Goal: Information Seeking & Learning: Understand process/instructions

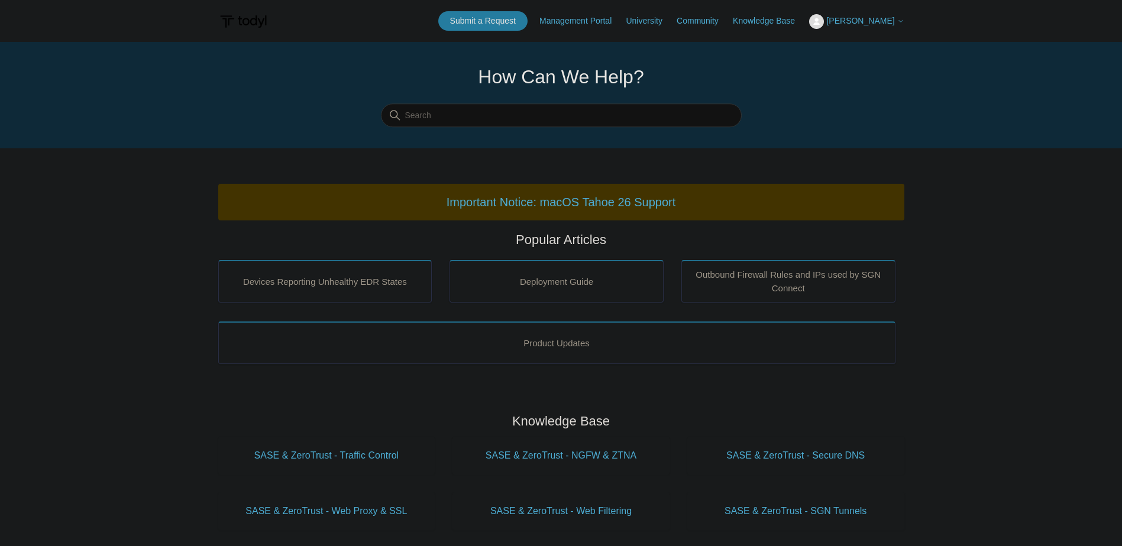
click at [880, 17] on span "[PERSON_NAME]" at bounding box center [860, 20] width 68 height 9
click at [884, 43] on link "My Support Requests" at bounding box center [866, 46] width 115 height 21
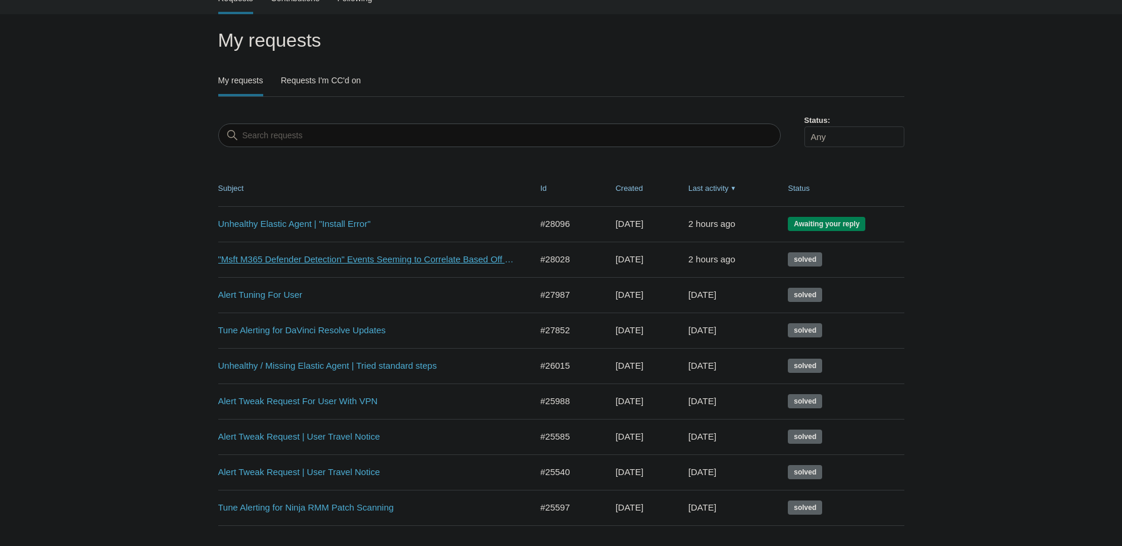
scroll to position [59, 0]
click at [341, 223] on link "Unhealthy Elastic Agent | "Install Error"" at bounding box center [366, 223] width 296 height 14
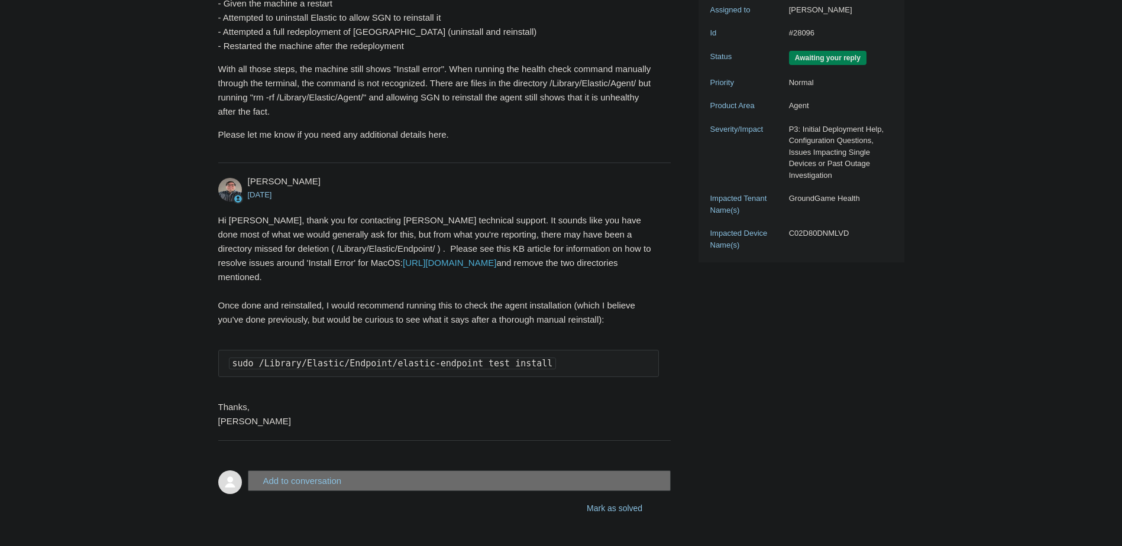
scroll to position [349, 0]
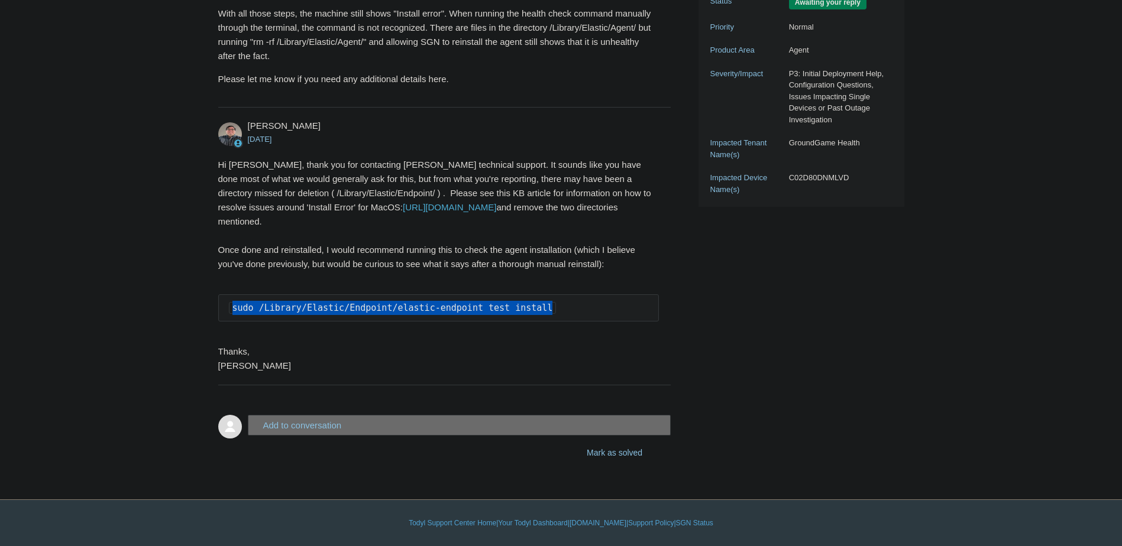
drag, startPoint x: 526, startPoint y: 309, endPoint x: 231, endPoint y: 309, distance: 295.0
click at [231, 309] on code "sudo /Library/Elastic/Endpoint/elastic-endpoint test install" at bounding box center [393, 308] width 328 height 12
copy code "sudo /Library/Elastic/Endpoint/elastic-endpoint test install"
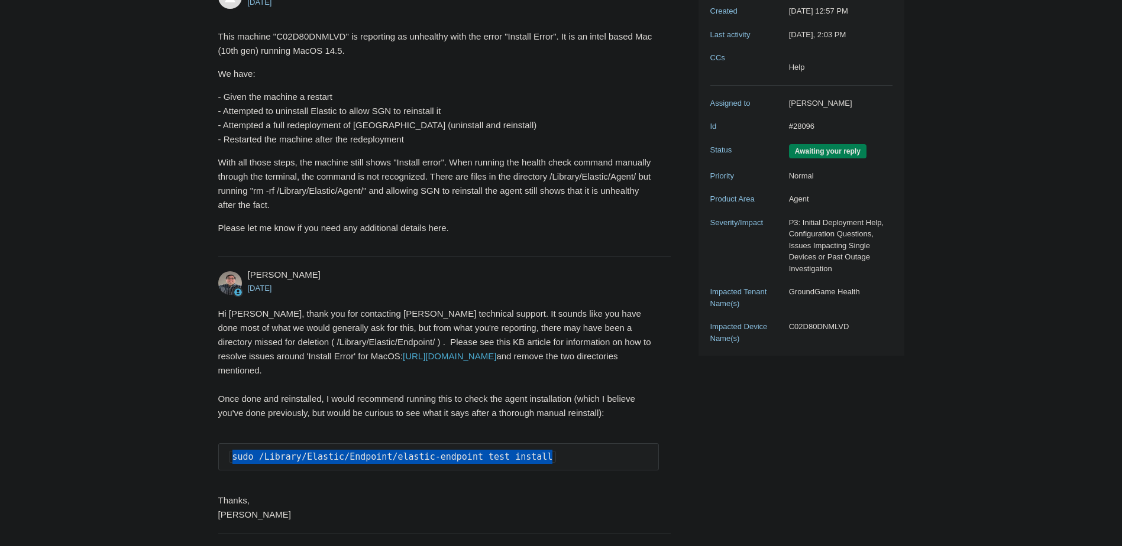
scroll to position [172, 0]
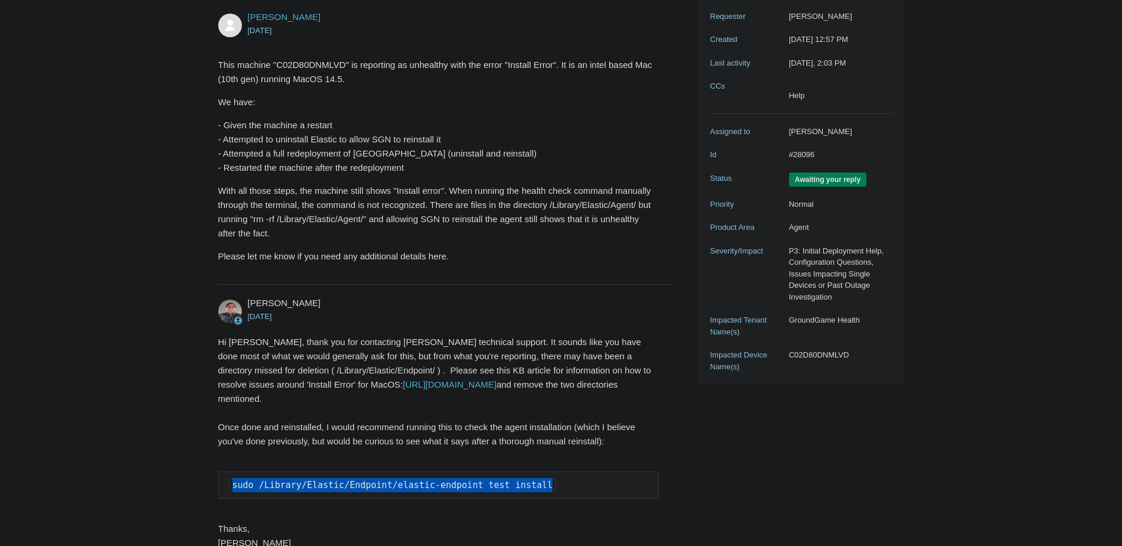
click at [194, 281] on main "Requests Contributions Following Todyl Support Center My activities Unhealthy E…" at bounding box center [561, 256] width 1122 height 772
